Goal: Task Accomplishment & Management: Complete application form

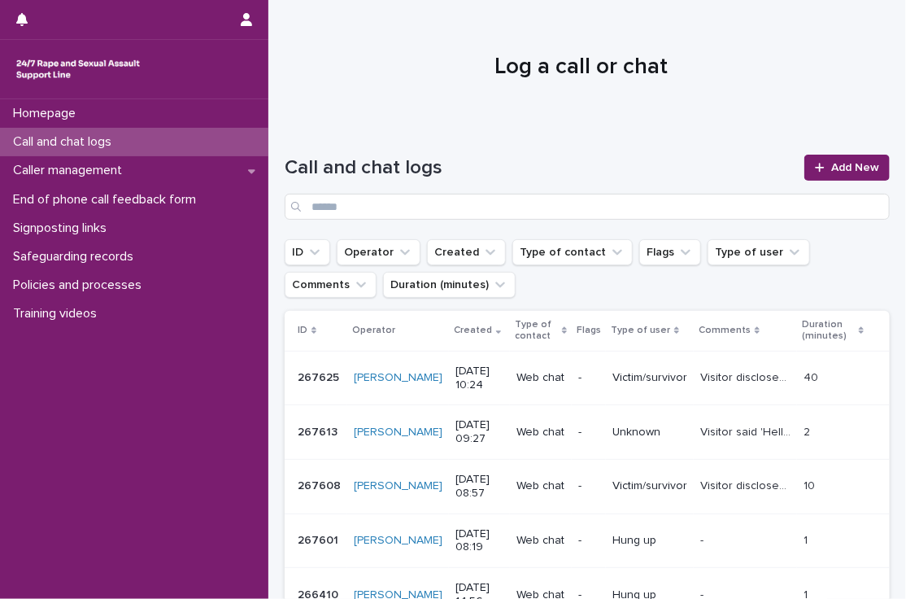
click at [81, 140] on p "Call and chat logs" at bounding box center [66, 141] width 118 height 15
click at [862, 157] on link "Add New" at bounding box center [846, 168] width 85 height 26
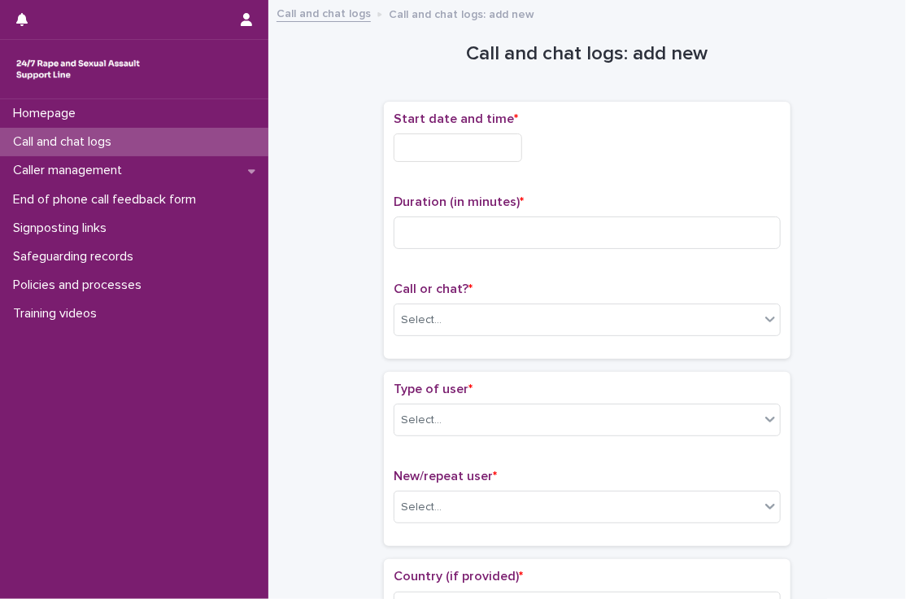
click at [442, 135] on input "text" at bounding box center [458, 147] width 128 height 28
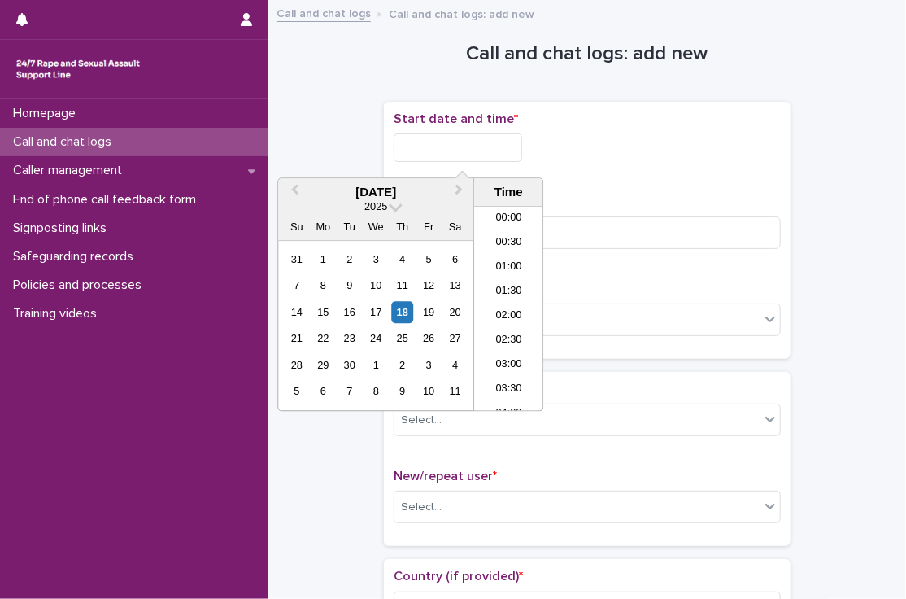
scroll to position [569, 0]
click at [511, 311] on li "13:30" at bounding box center [508, 309] width 69 height 24
click at [508, 157] on input "**********" at bounding box center [458, 147] width 128 height 28
type input "**********"
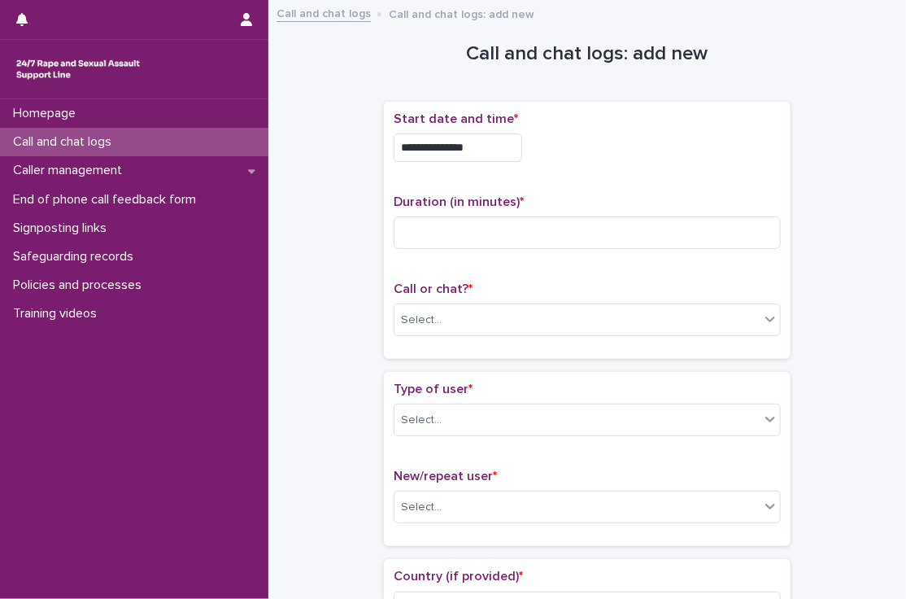
click at [637, 162] on div "**********" at bounding box center [587, 142] width 387 height 63
click at [599, 226] on input at bounding box center [587, 232] width 387 height 33
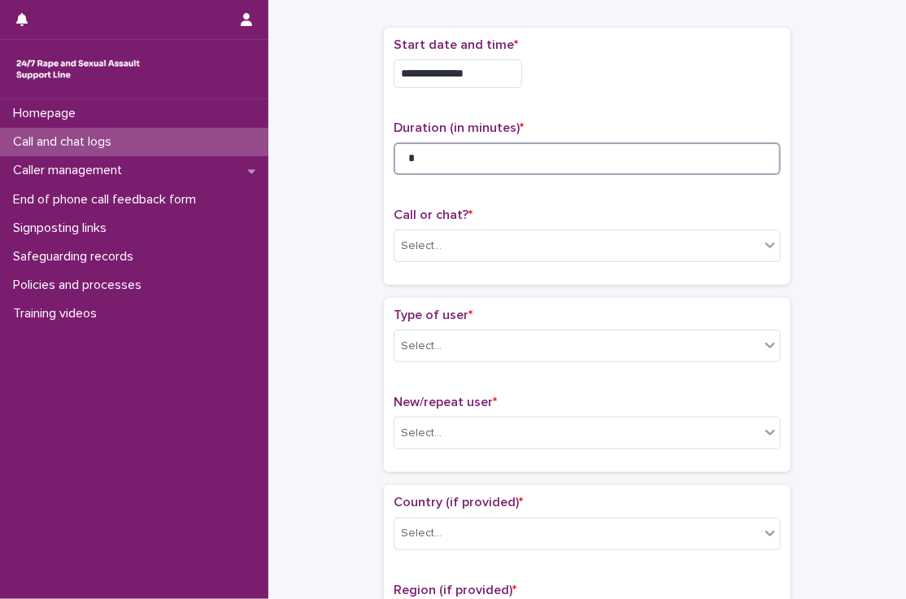
scroll to position [75, 0]
type input "*"
click at [499, 249] on div "Select..." at bounding box center [576, 245] width 365 height 27
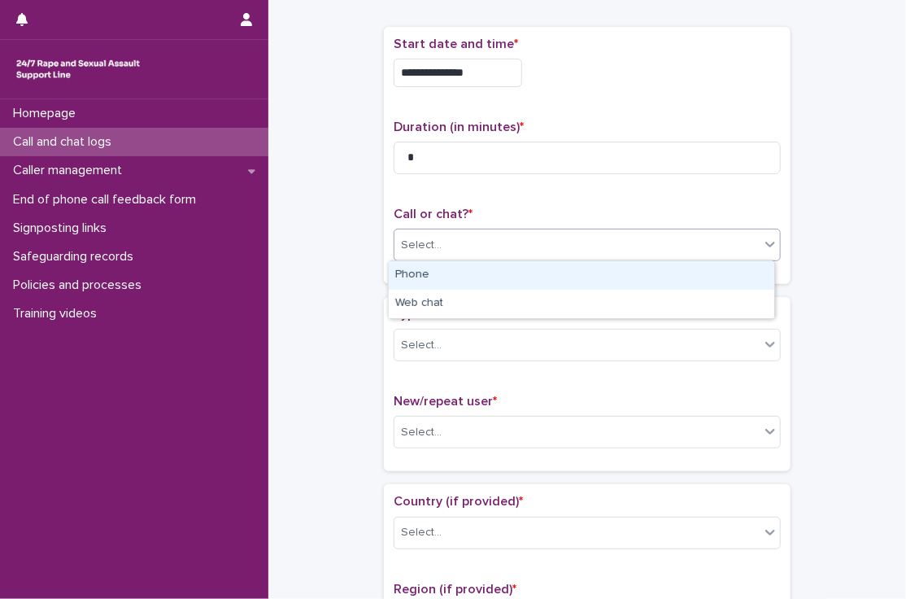
click at [423, 276] on div "Phone" at bounding box center [581, 275] width 385 height 28
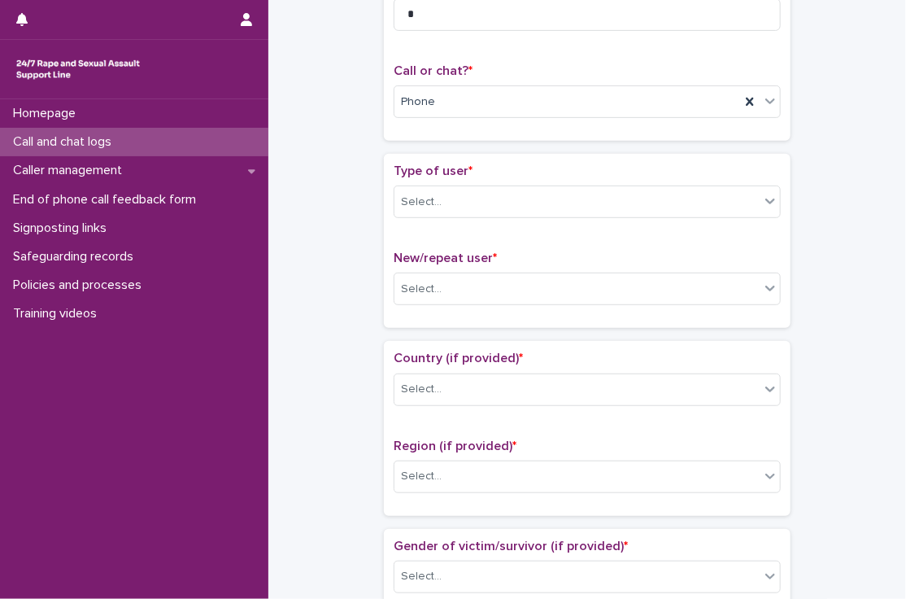
scroll to position [218, 0]
click at [420, 194] on div "Select..." at bounding box center [421, 202] width 41 height 17
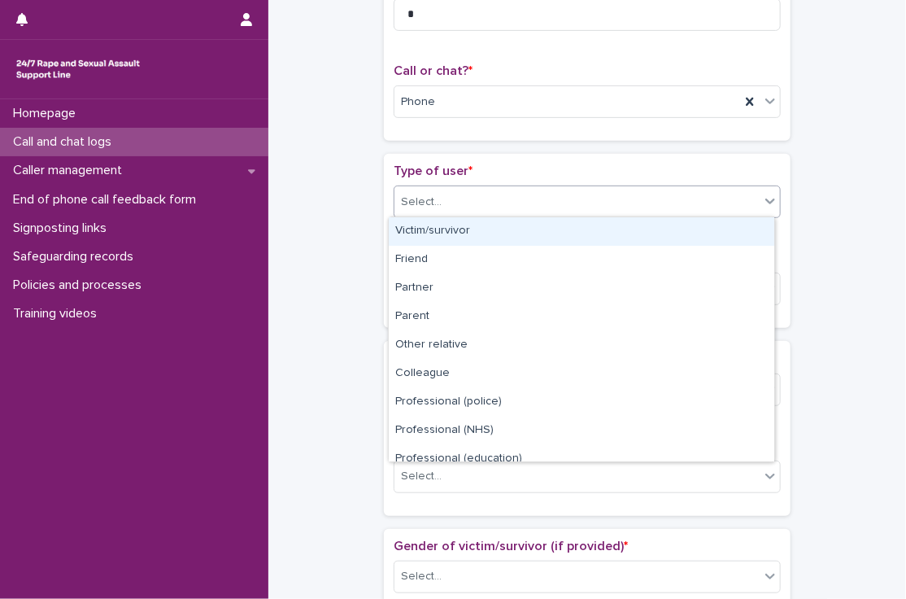
click at [434, 230] on div "Victim/survivor" at bounding box center [581, 231] width 385 height 28
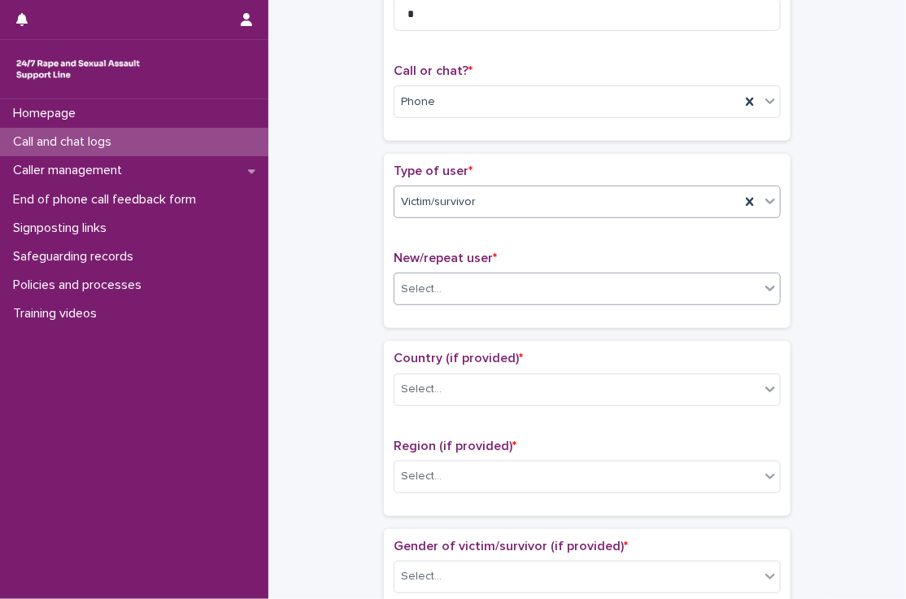
click at [442, 288] on div "Select..." at bounding box center [576, 289] width 365 height 27
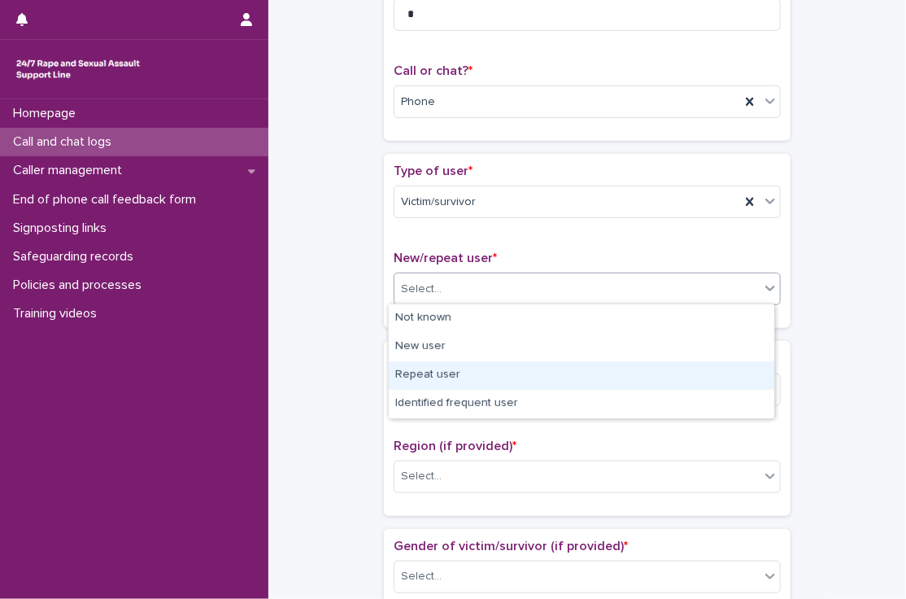
click at [440, 372] on div "Repeat user" at bounding box center [581, 375] width 385 height 28
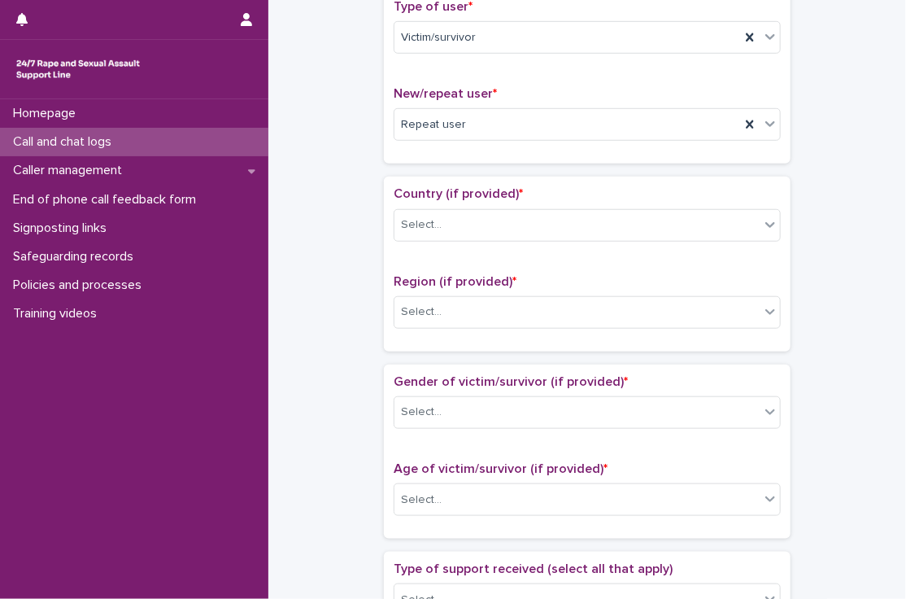
scroll to position [383, 0]
click at [442, 226] on div "Select..." at bounding box center [576, 224] width 365 height 27
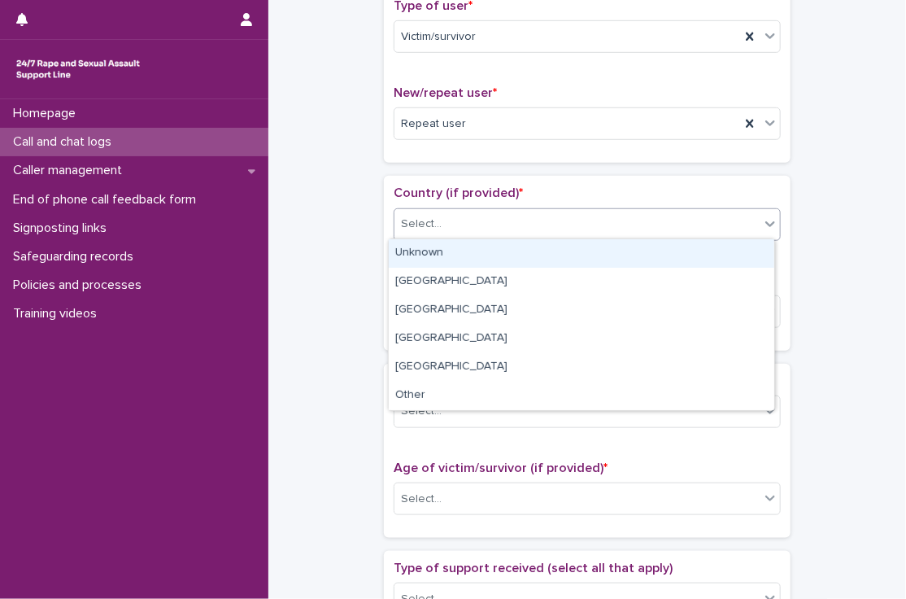
click at [448, 246] on div "Unknown" at bounding box center [581, 253] width 385 height 28
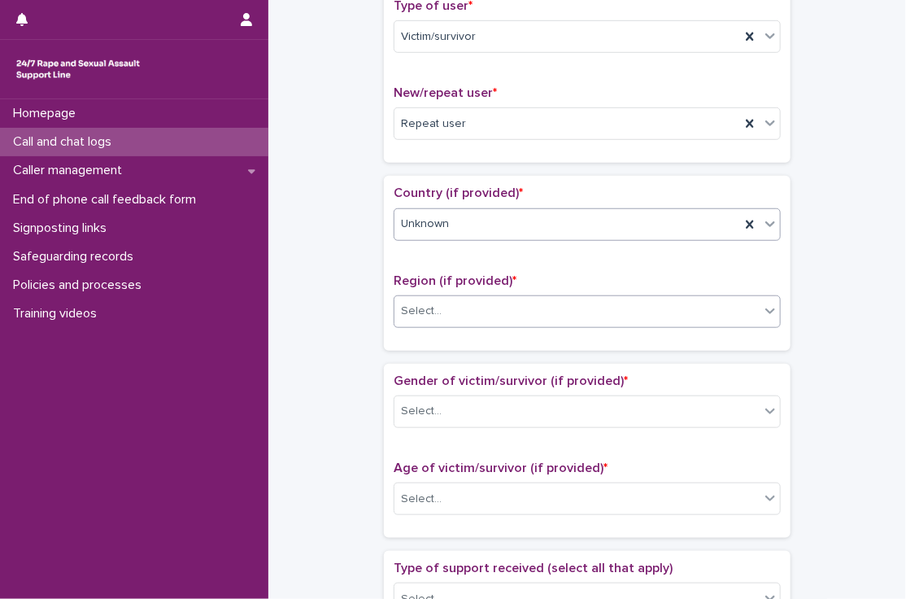
click at [443, 309] on div "Select..." at bounding box center [576, 311] width 365 height 27
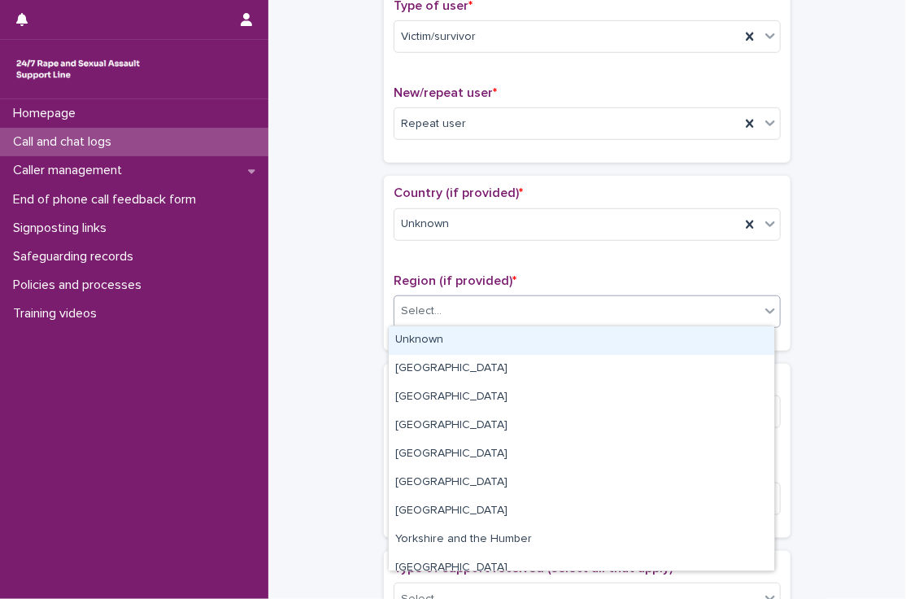
click at [439, 343] on div "Unknown" at bounding box center [581, 340] width 385 height 28
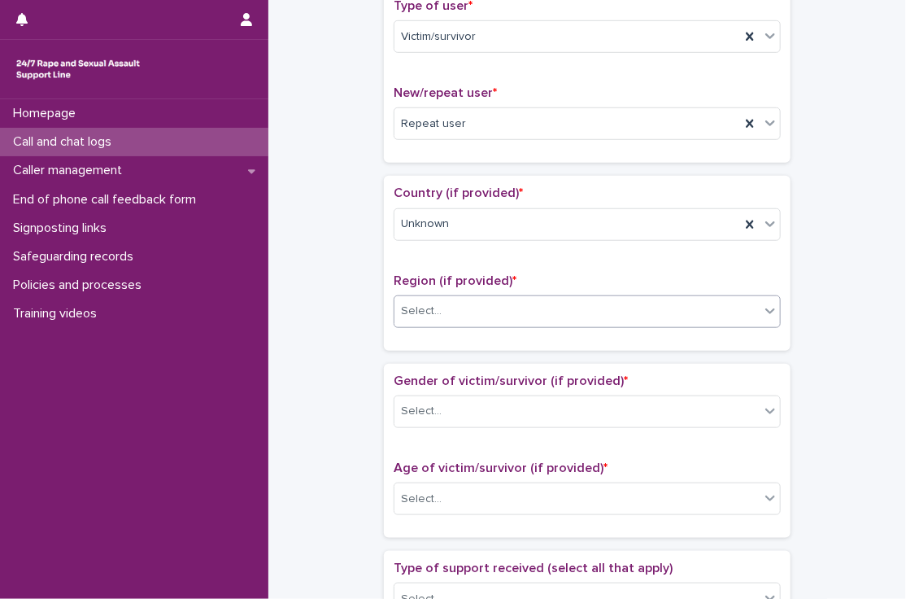
click at [337, 290] on div "**********" at bounding box center [587, 458] width 605 height 1662
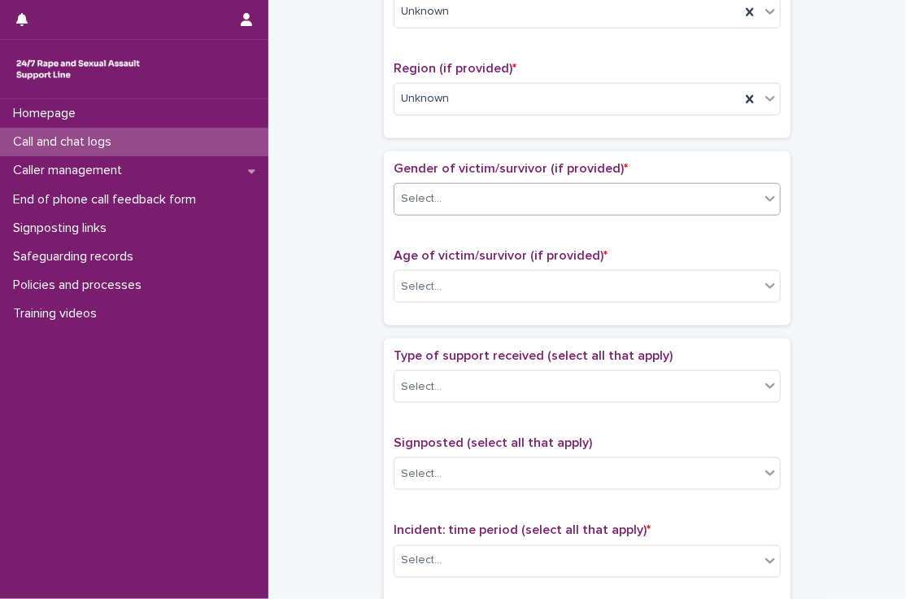
click at [438, 194] on div "Select..." at bounding box center [576, 198] width 365 height 27
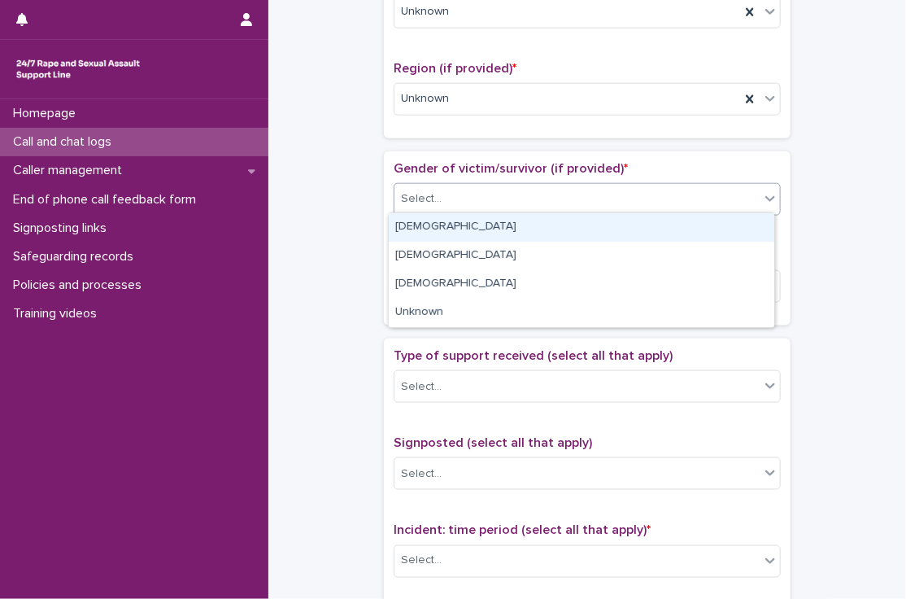
click at [451, 220] on div "[DEMOGRAPHIC_DATA]" at bounding box center [581, 227] width 385 height 28
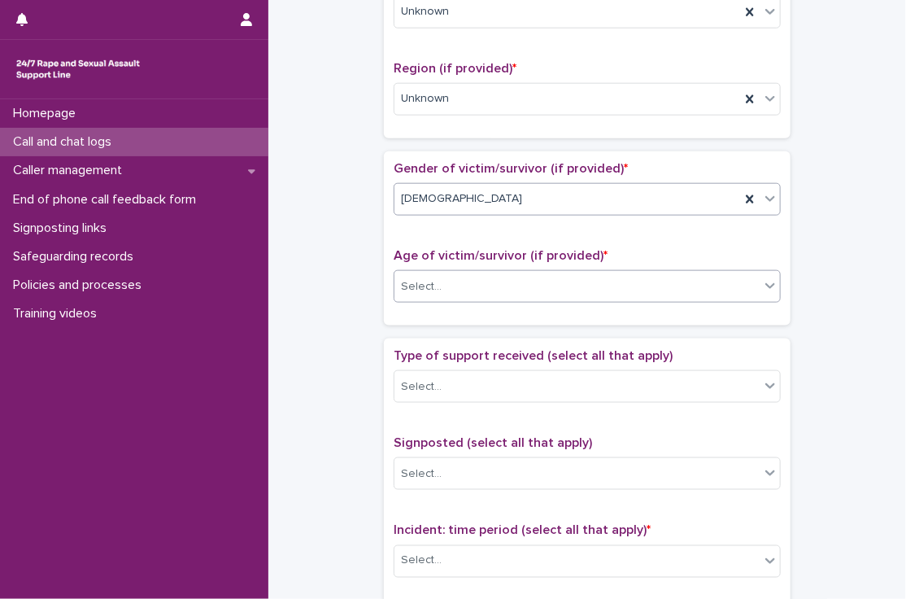
click at [441, 281] on div "Select..." at bounding box center [576, 286] width 365 height 27
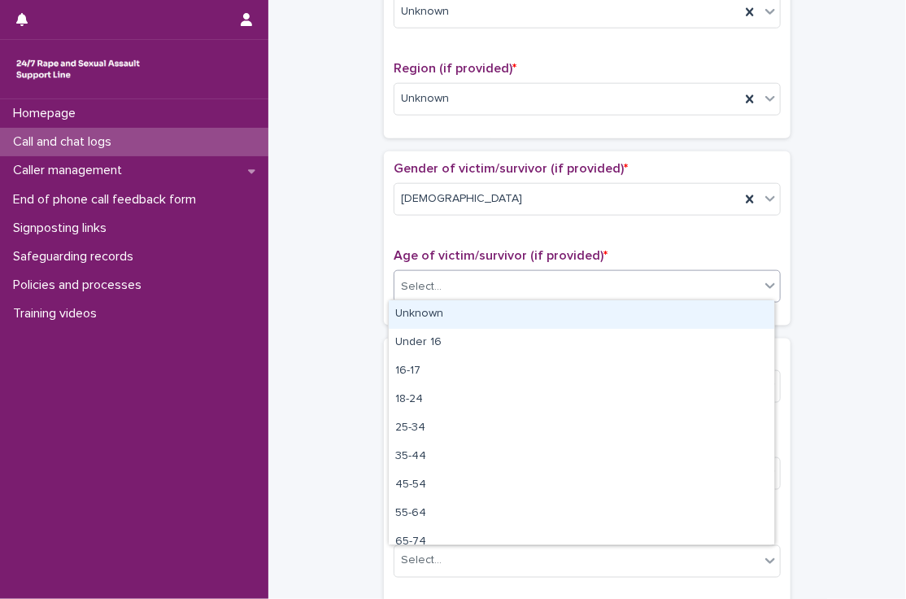
click at [438, 319] on div "Unknown" at bounding box center [581, 314] width 385 height 28
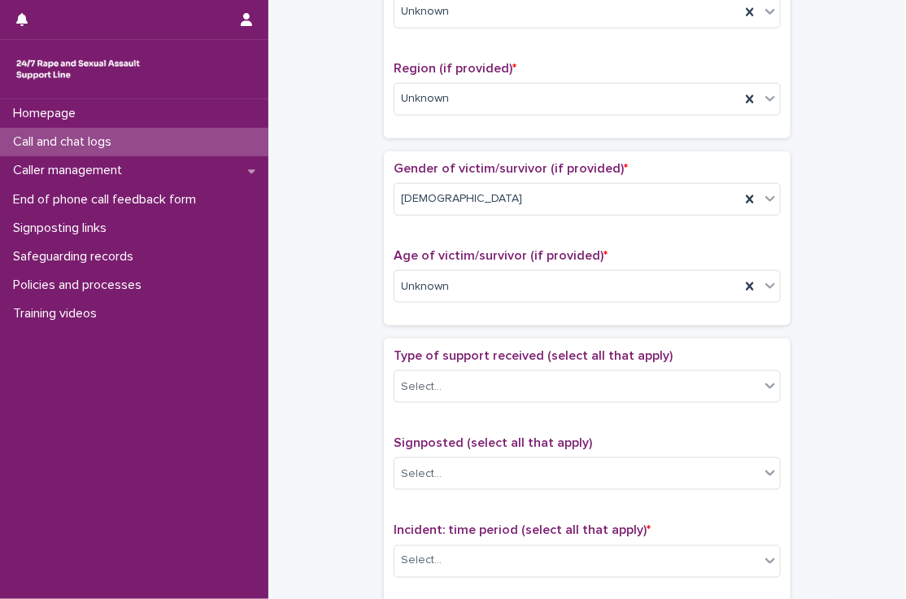
click at [331, 268] on div "**********" at bounding box center [587, 245] width 605 height 1662
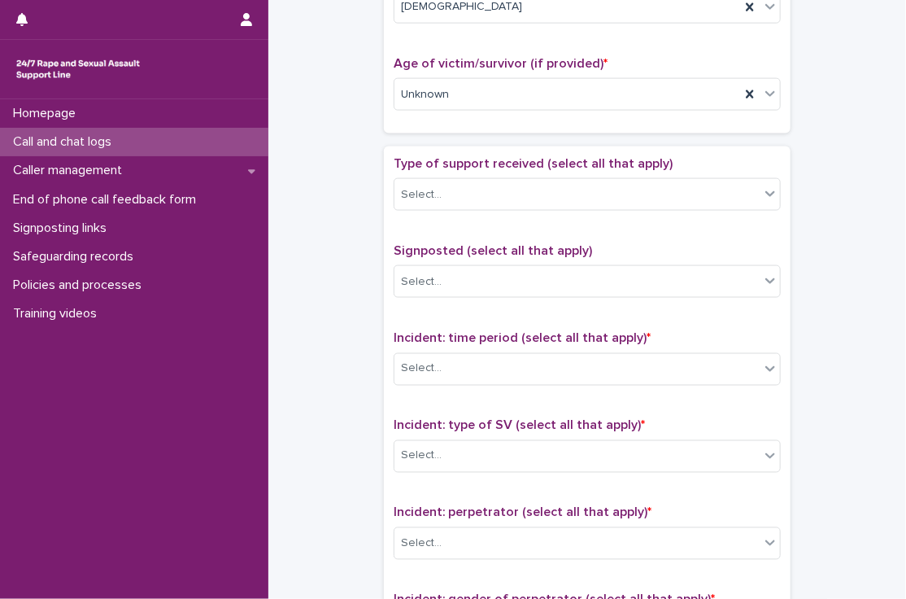
scroll to position [829, 0]
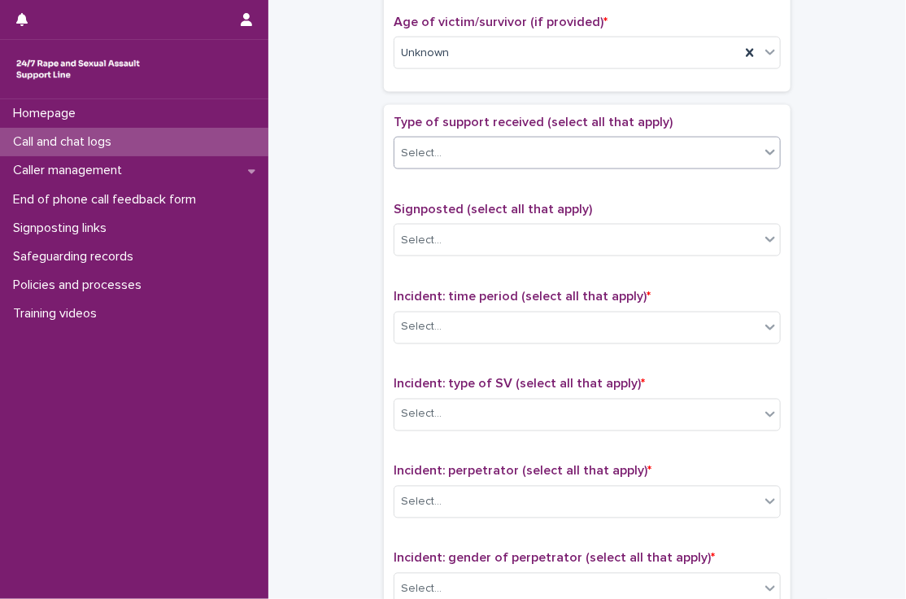
click at [446, 140] on div "Select..." at bounding box center [576, 153] width 365 height 27
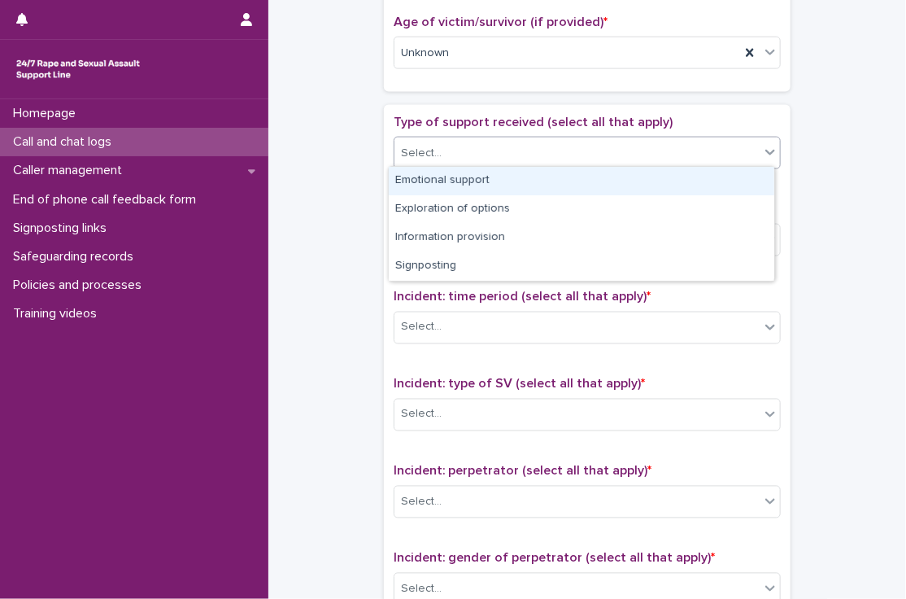
click at [457, 176] on div "Emotional support" at bounding box center [581, 181] width 385 height 28
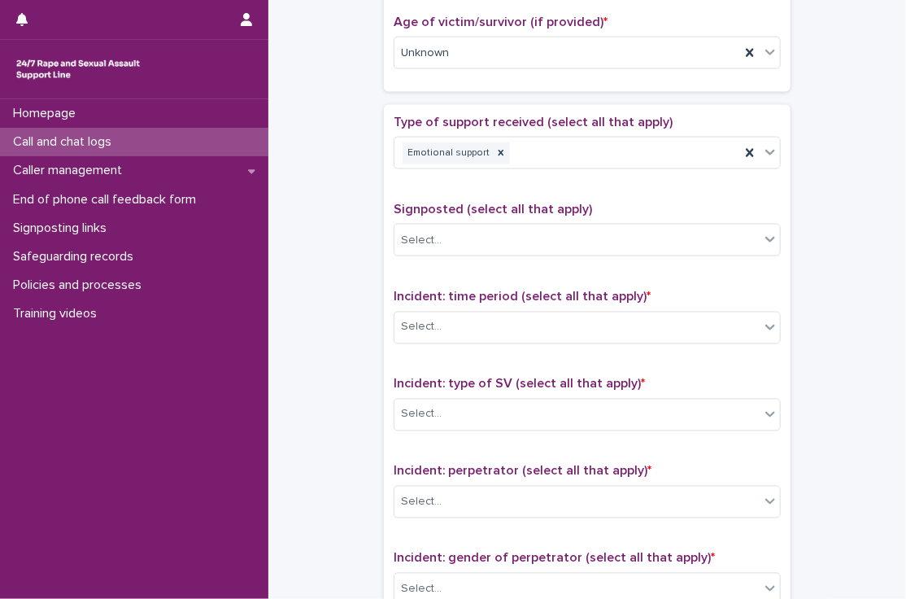
click at [319, 240] on div "**********" at bounding box center [587, 12] width 605 height 1662
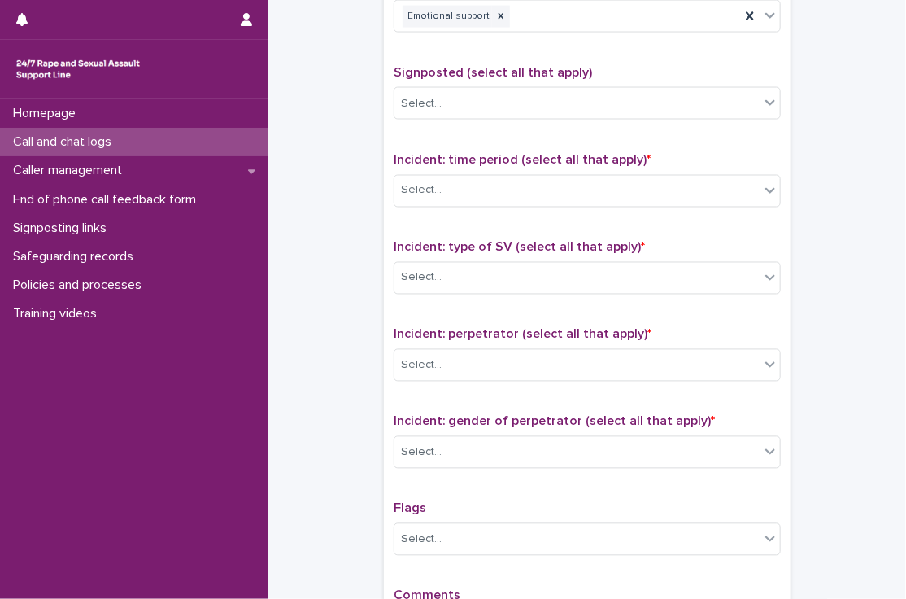
scroll to position [966, 0]
click at [440, 174] on div "Select..." at bounding box center [587, 190] width 387 height 33
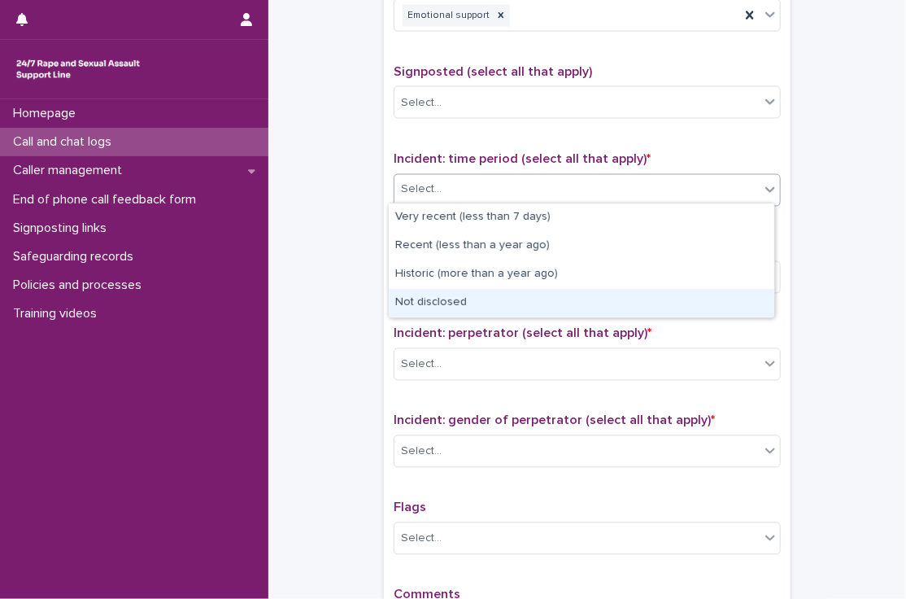
click at [441, 309] on div "Not disclosed" at bounding box center [581, 303] width 385 height 28
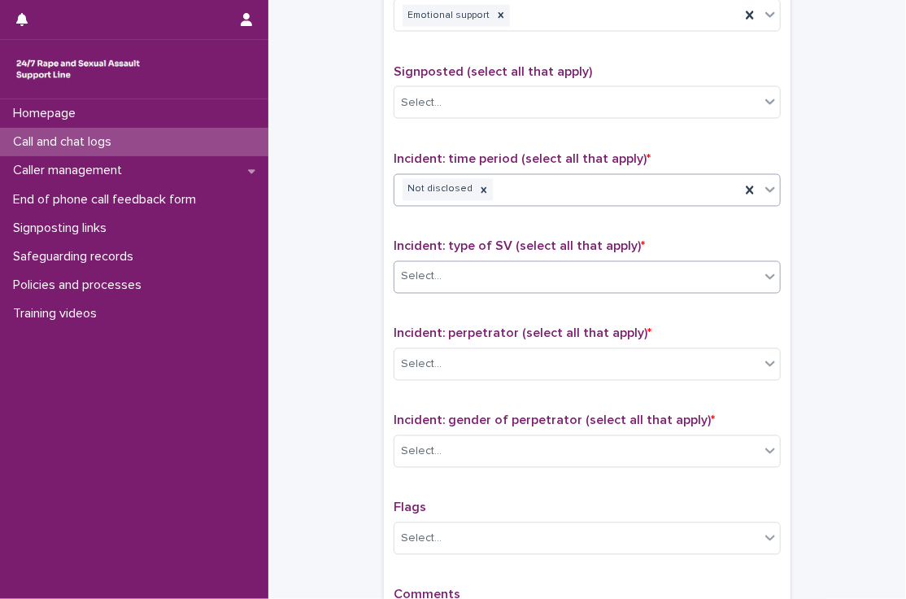
click at [459, 287] on div "Select..." at bounding box center [587, 277] width 387 height 33
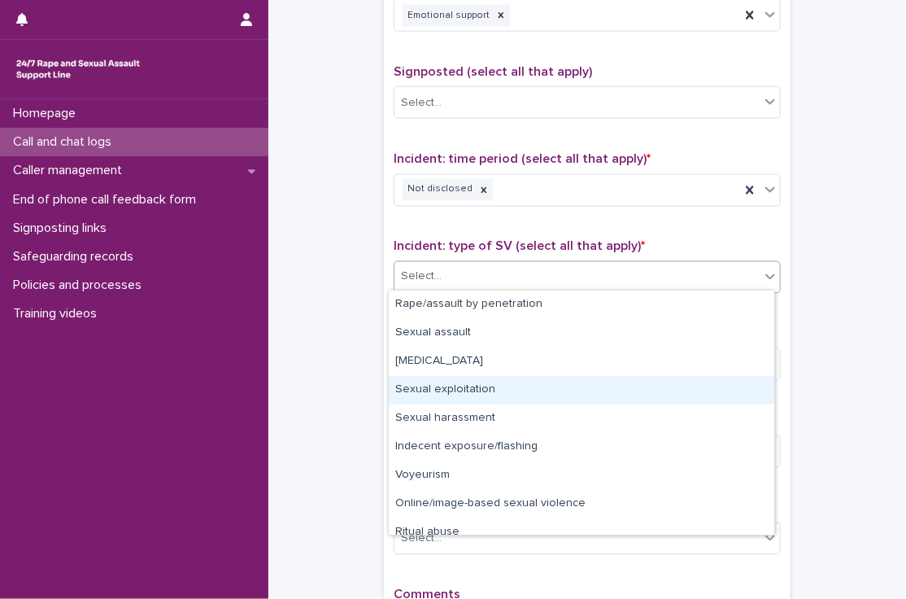
scroll to position [41, 0]
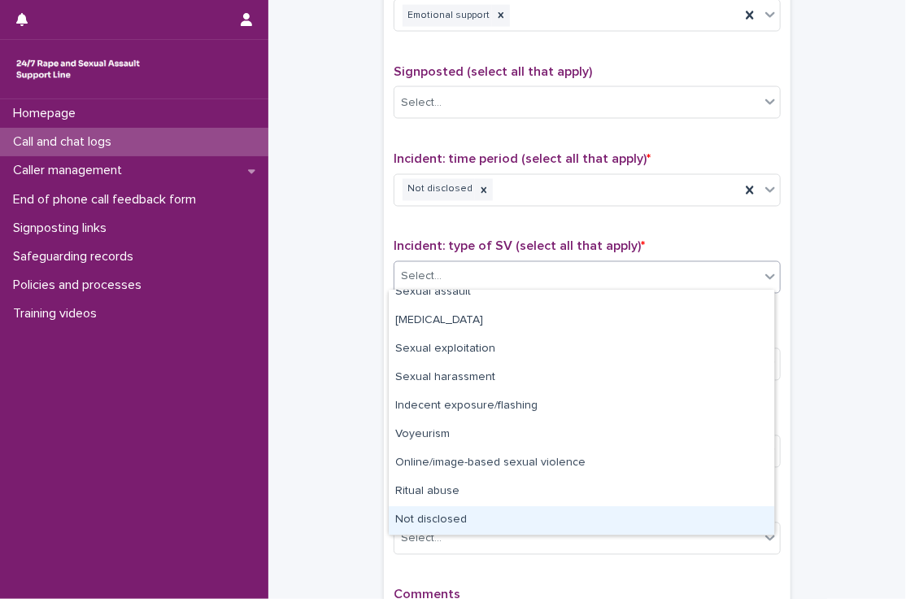
click at [449, 516] on div "Not disclosed" at bounding box center [581, 520] width 385 height 28
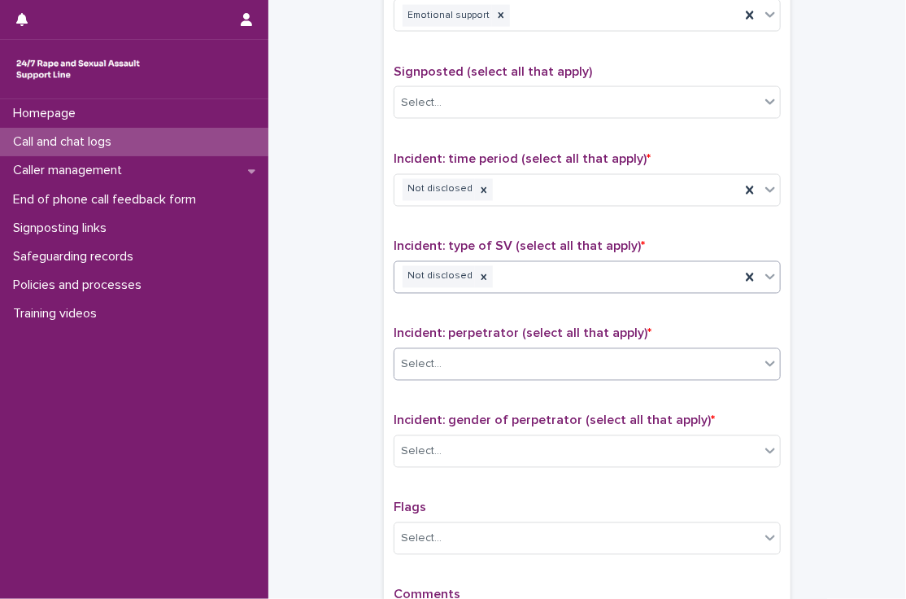
click at [464, 357] on div "Select..." at bounding box center [576, 364] width 365 height 27
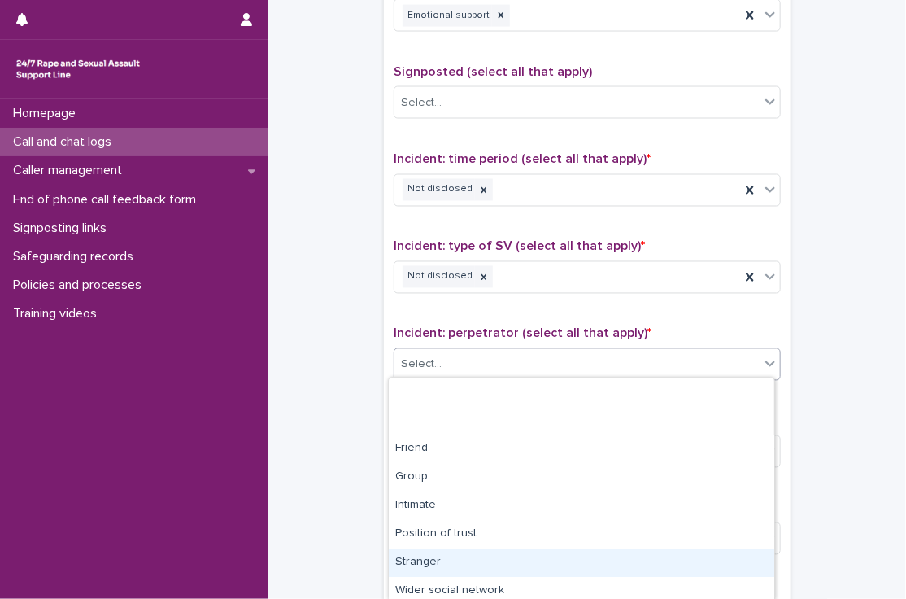
scroll to position [91, 0]
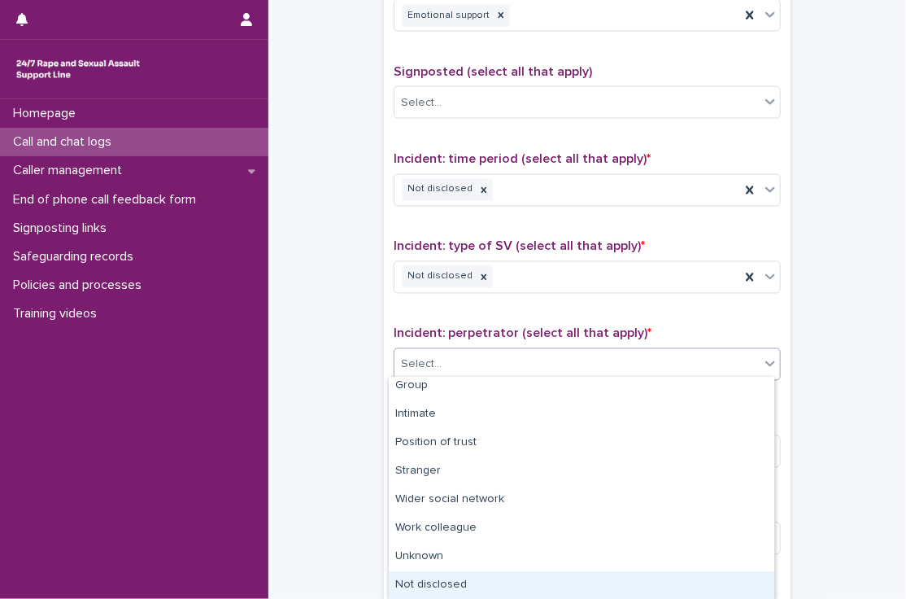
click at [452, 581] on div "Not disclosed" at bounding box center [581, 585] width 385 height 28
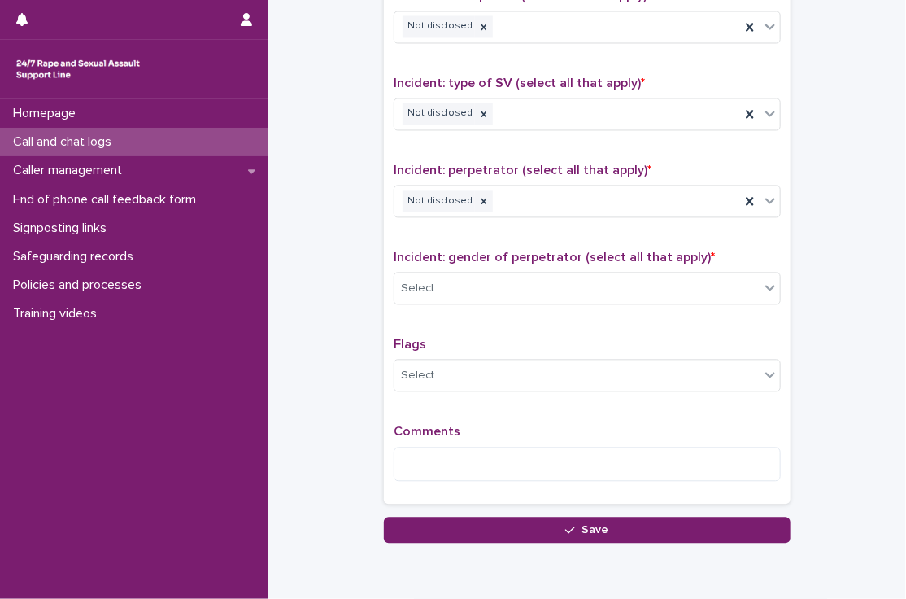
scroll to position [1144, 0]
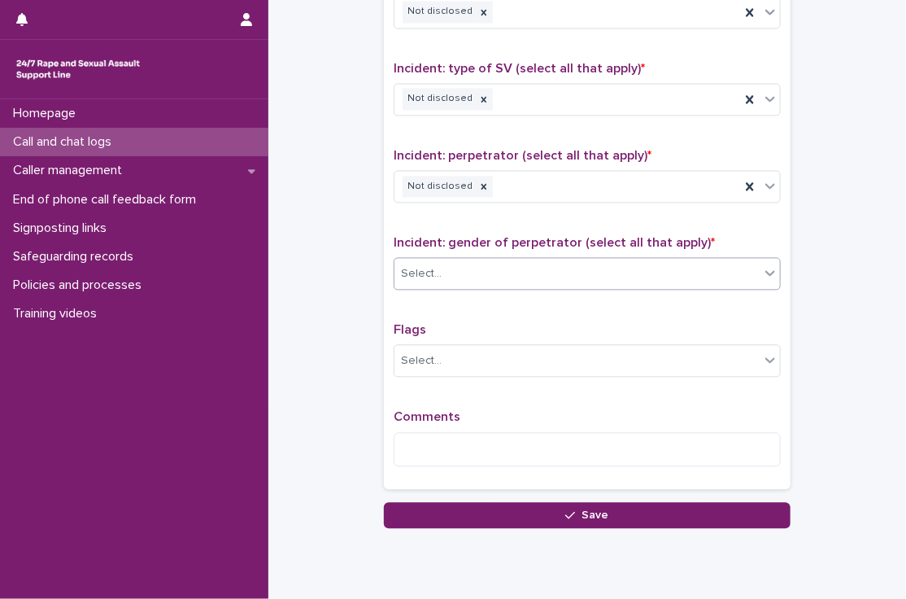
click at [449, 263] on div "Select..." at bounding box center [576, 273] width 365 height 27
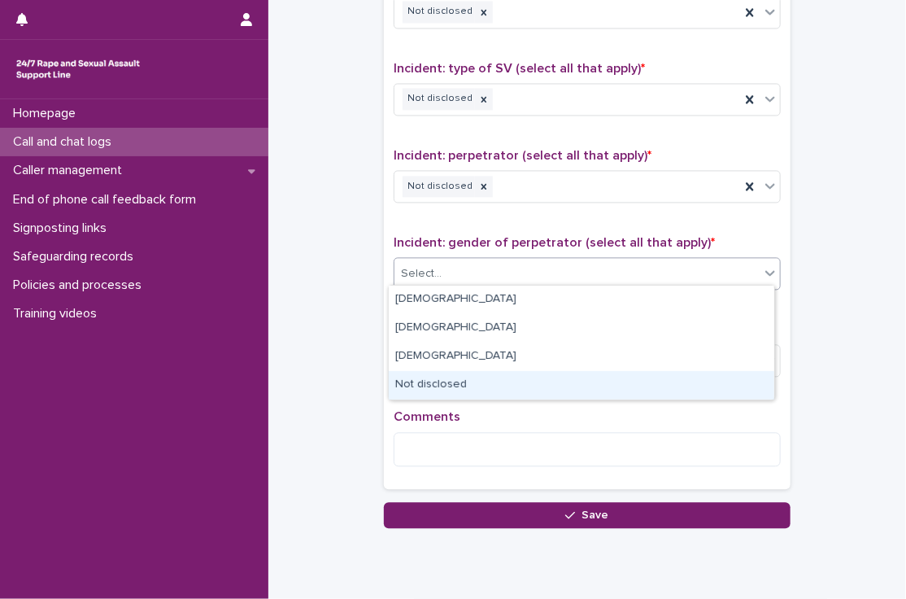
click at [441, 381] on div "Not disclosed" at bounding box center [581, 385] width 385 height 28
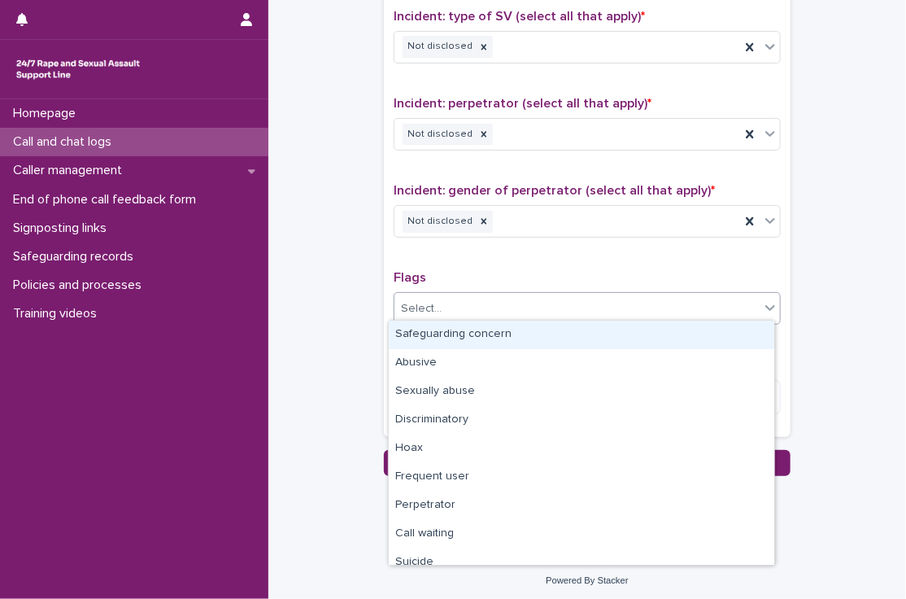
click at [443, 305] on input "text" at bounding box center [444, 309] width 2 height 14
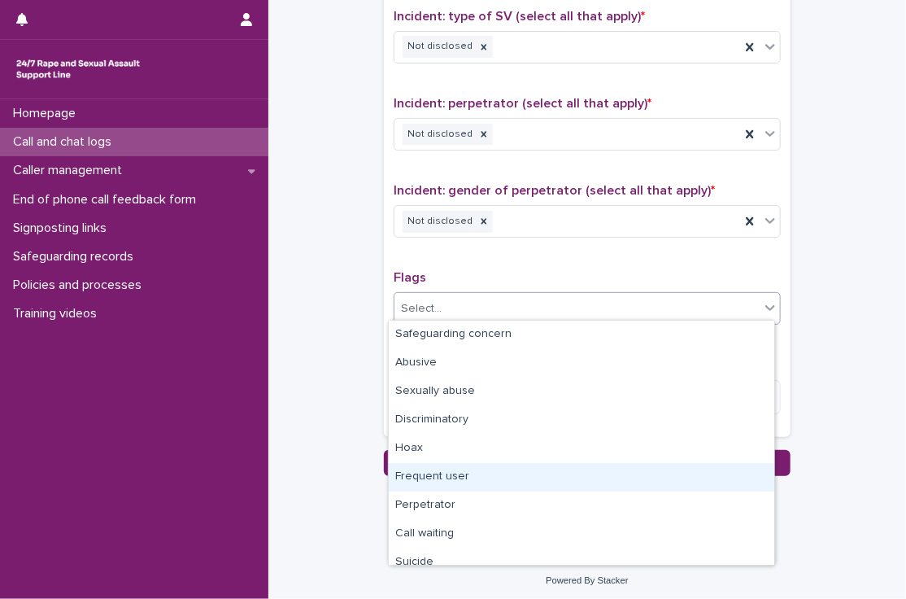
scroll to position [98, 0]
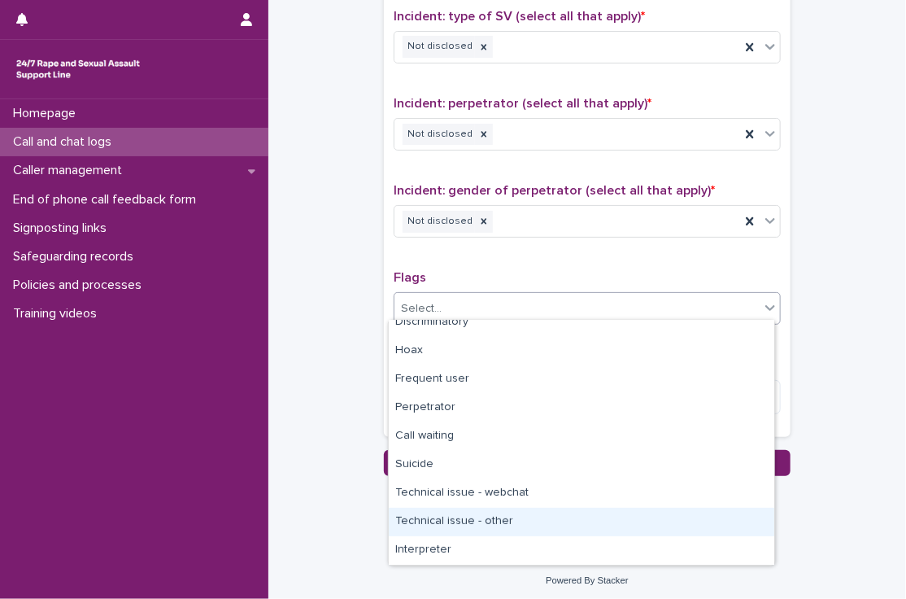
click at [480, 515] on div "Technical issue - other" at bounding box center [581, 521] width 385 height 28
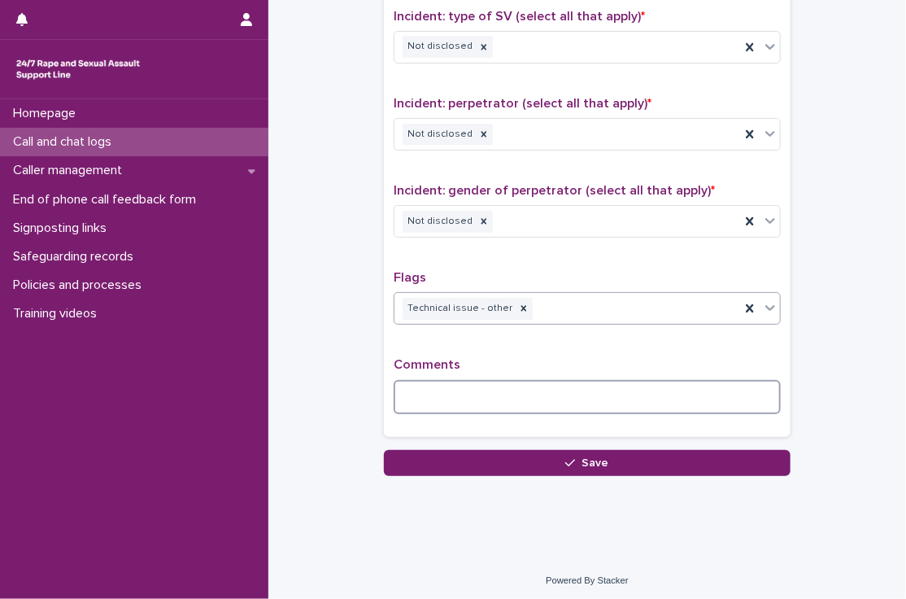
click at [467, 386] on textarea at bounding box center [587, 397] width 387 height 35
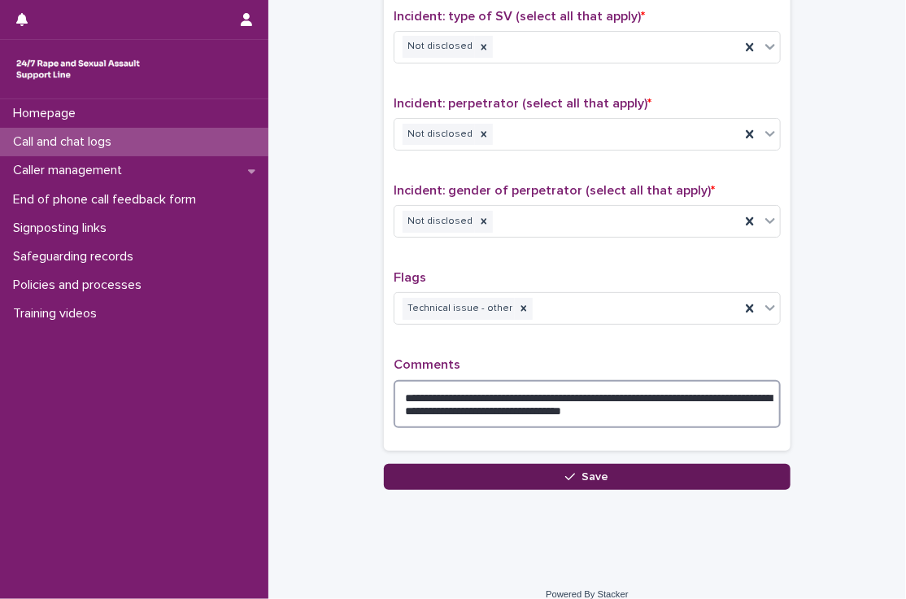
type textarea "**********"
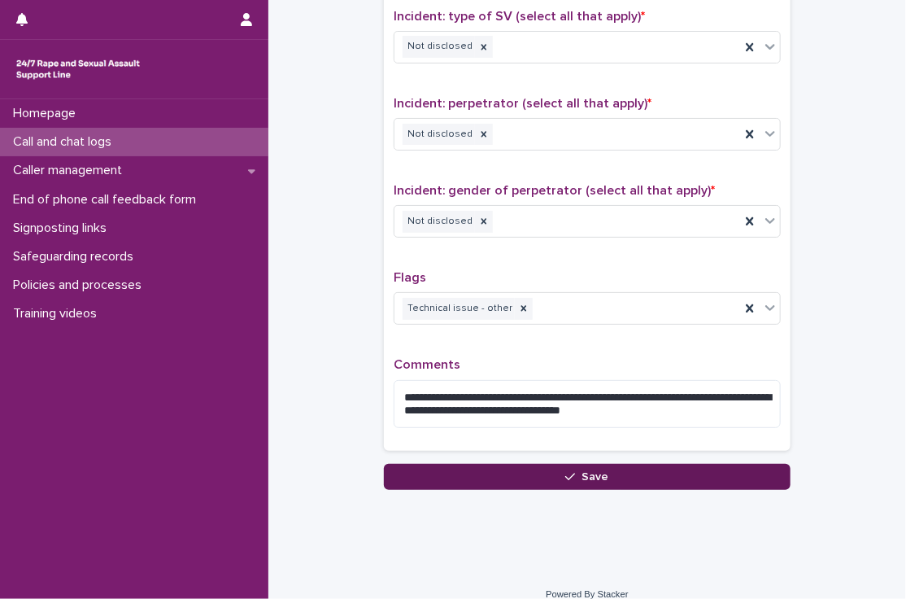
click at [542, 481] on button "Save" at bounding box center [587, 477] width 407 height 26
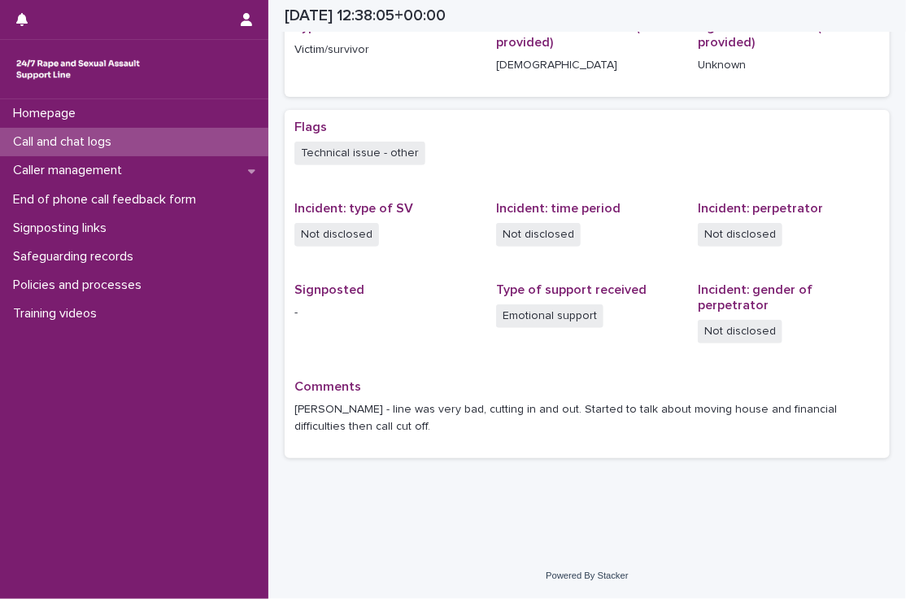
scroll to position [244, 0]
click at [150, 131] on div "Call and chat logs" at bounding box center [134, 142] width 268 height 28
